Goal: Task Accomplishment & Management: Manage account settings

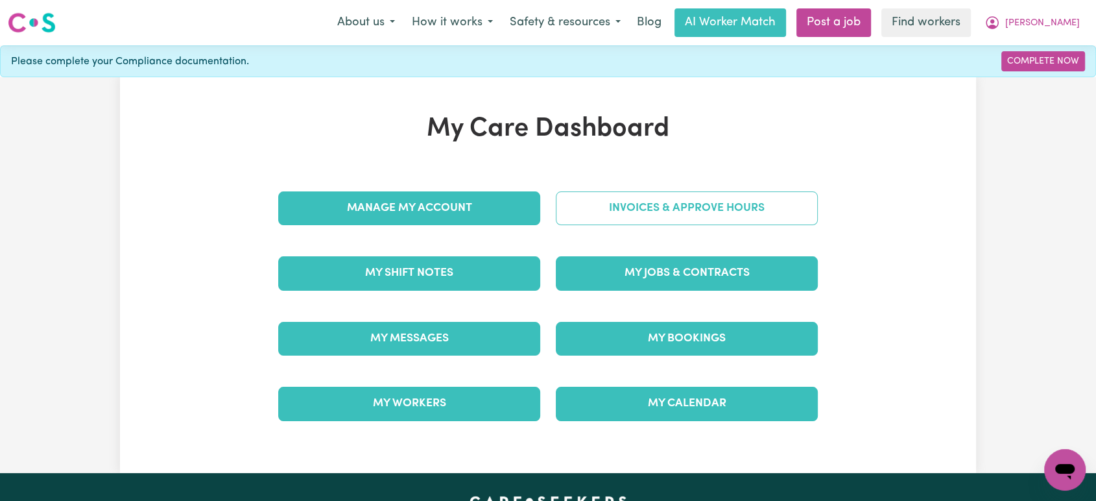
click at [679, 222] on link "Invoices & Approve Hours" at bounding box center [687, 208] width 262 height 34
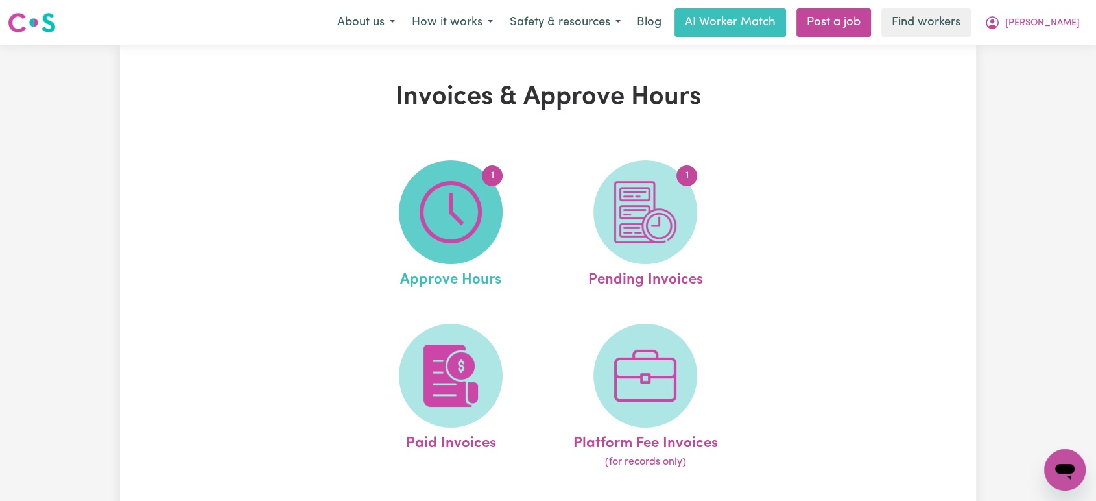
click at [475, 217] on img at bounding box center [450, 212] width 62 height 62
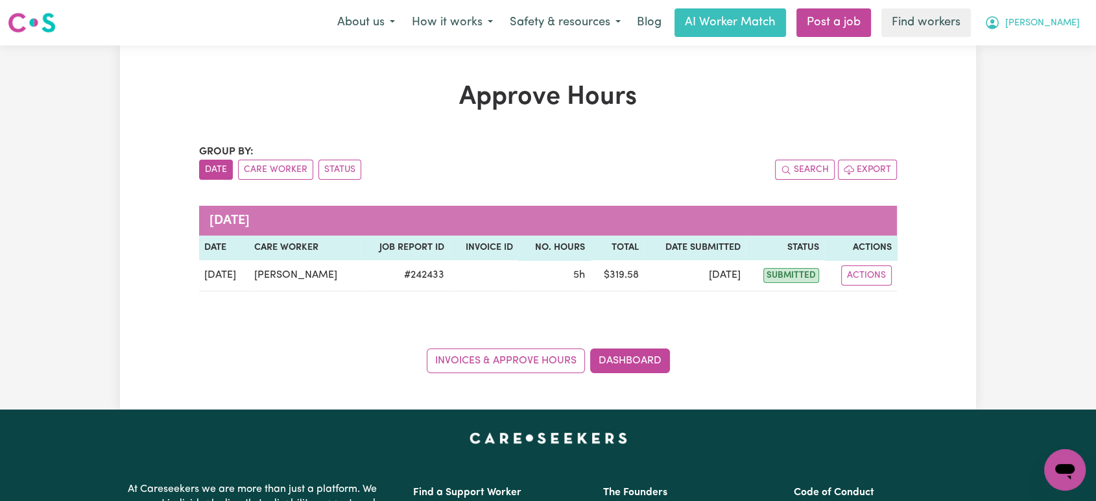
click at [1000, 22] on icon "My Account" at bounding box center [992, 23] width 16 height 16
click at [1019, 87] on link "Logout" at bounding box center [1036, 74] width 102 height 25
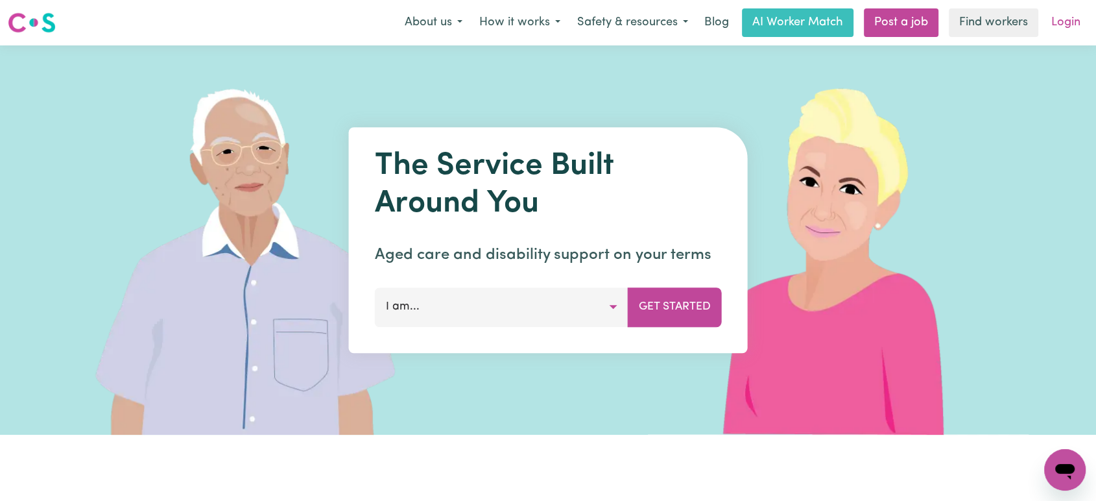
click at [1067, 21] on link "Login" at bounding box center [1065, 22] width 45 height 29
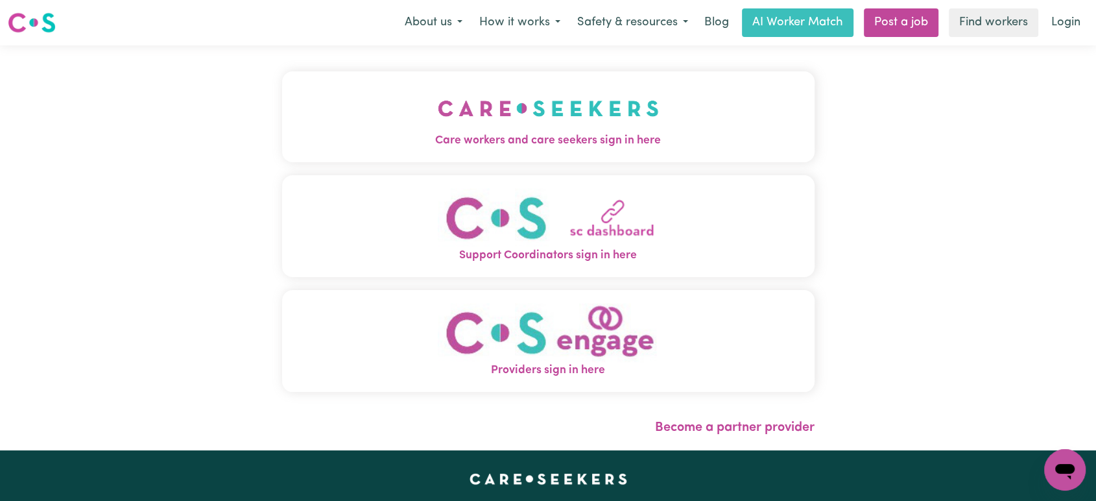
click at [502, 122] on img "Care workers and care seekers sign in here" at bounding box center [548, 108] width 221 height 48
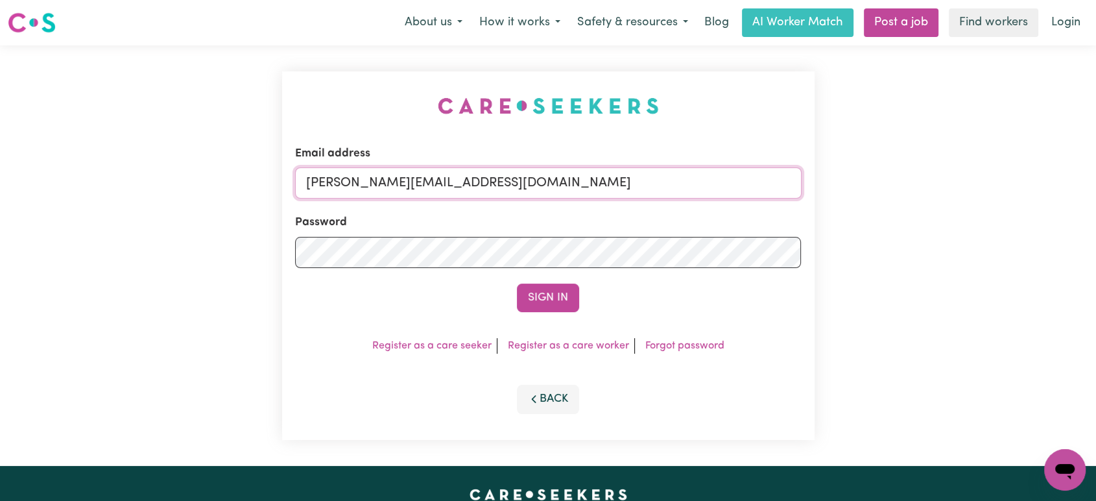
click at [527, 178] on input "[PERSON_NAME][EMAIL_ADDRESS][DOMAIN_NAME]" at bounding box center [548, 182] width 506 height 31
drag, startPoint x: 632, startPoint y: 169, endPoint x: 373, endPoint y: 171, distance: 258.7
click at [373, 171] on input "[EMAIL_ADDRESS][DOMAIN_NAME]" at bounding box center [548, 182] width 506 height 31
type input "[EMAIL_ADDRESS][PERSON_NAME][DOMAIN_NAME]"
click at [517, 283] on button "Sign In" at bounding box center [548, 297] width 62 height 29
